Goal: Transaction & Acquisition: Purchase product/service

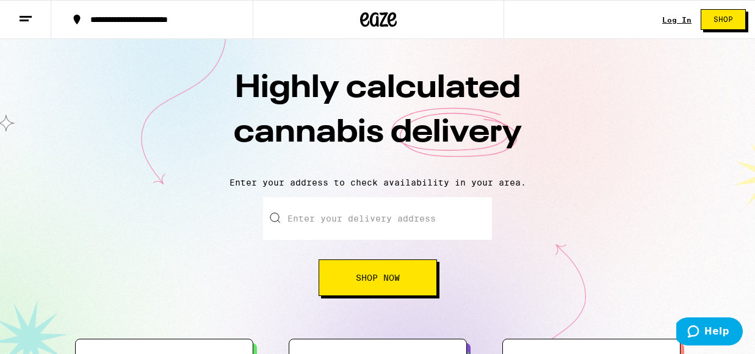
click at [672, 21] on div "Log In" at bounding box center [676, 20] width 29 height 8
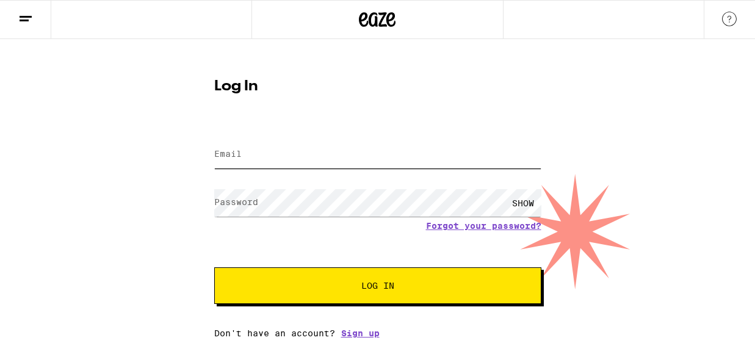
type input "[EMAIL_ADDRESS][DOMAIN_NAME]"
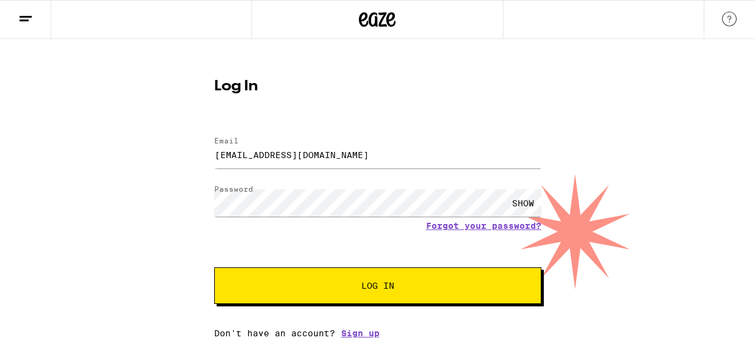
click at [365, 290] on span "Log In" at bounding box center [377, 285] width 33 height 9
